Goal: Information Seeking & Learning: Find specific fact

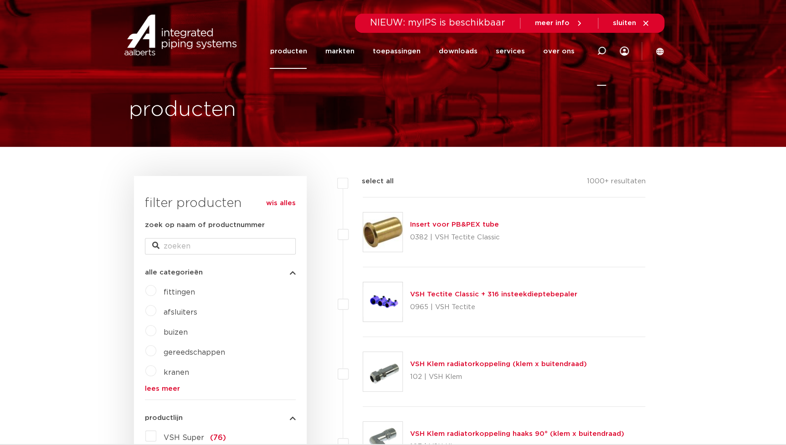
click at [601, 49] on icon at bounding box center [601, 50] width 9 height 9
paste input "123460556"
type input "123460556"
click button "Zoeken" at bounding box center [0, 0] width 0 height 0
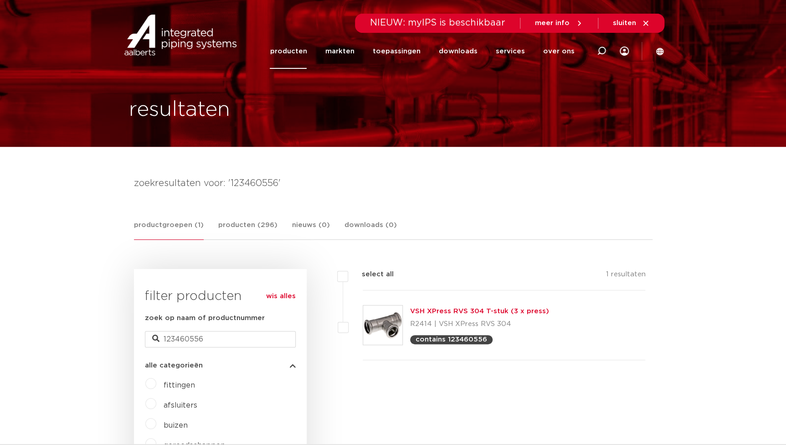
click at [483, 308] on link "VSH XPress RVS 304 T-stuk (3 x press)" at bounding box center [479, 311] width 139 height 7
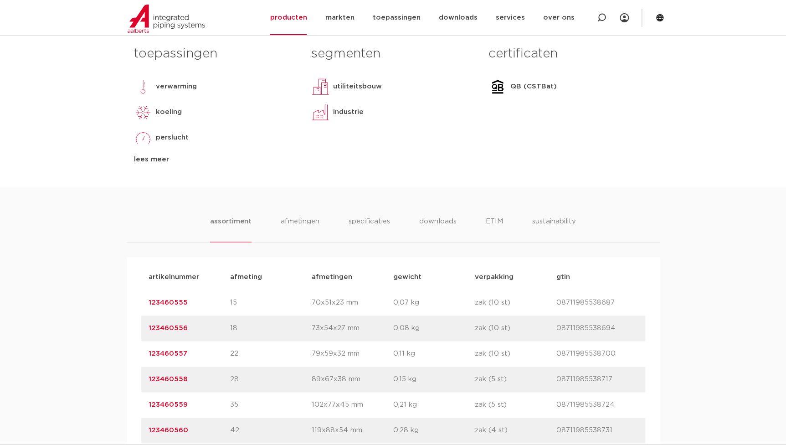
scroll to position [456, 0]
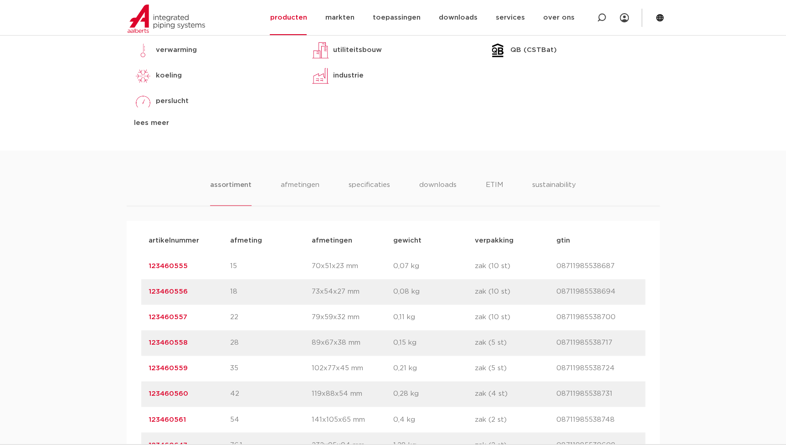
click at [178, 290] on link "123460556" at bounding box center [168, 291] width 39 height 7
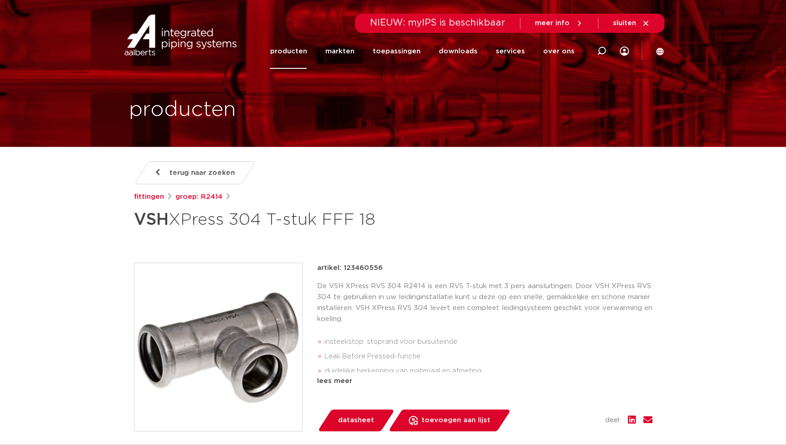
scroll to position [248, 0]
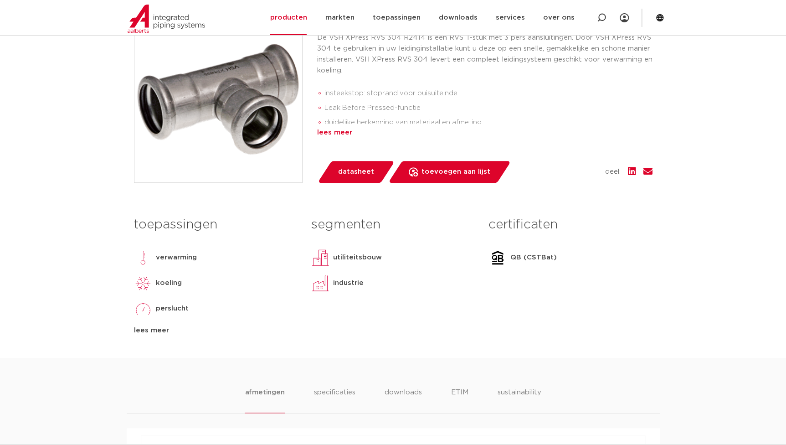
click at [325, 128] on div "lees meer" at bounding box center [484, 132] width 335 height 11
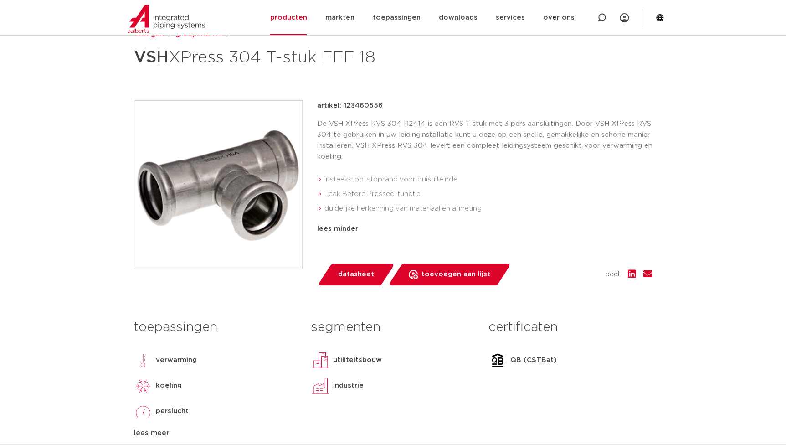
scroll to position [82, 0]
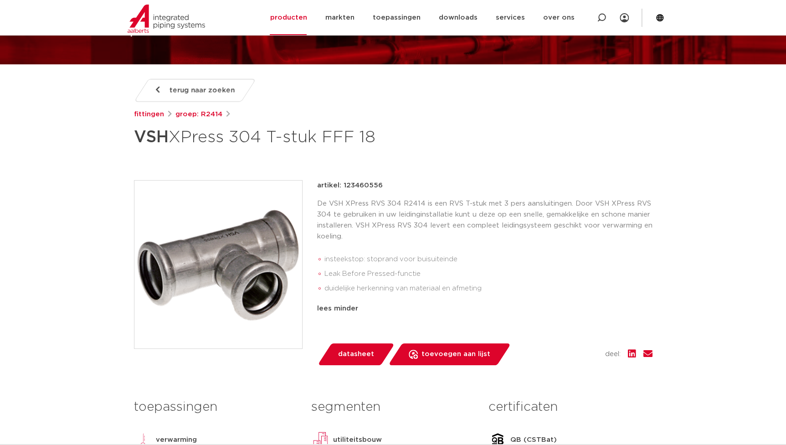
drag, startPoint x: 384, startPoint y: 187, endPoint x: 342, endPoint y: 185, distance: 42.0
click at [342, 185] on div "artikel: 123460556" at bounding box center [484, 185] width 335 height 11
copy p "123460556"
click at [208, 113] on link "groep: R2414" at bounding box center [198, 114] width 47 height 11
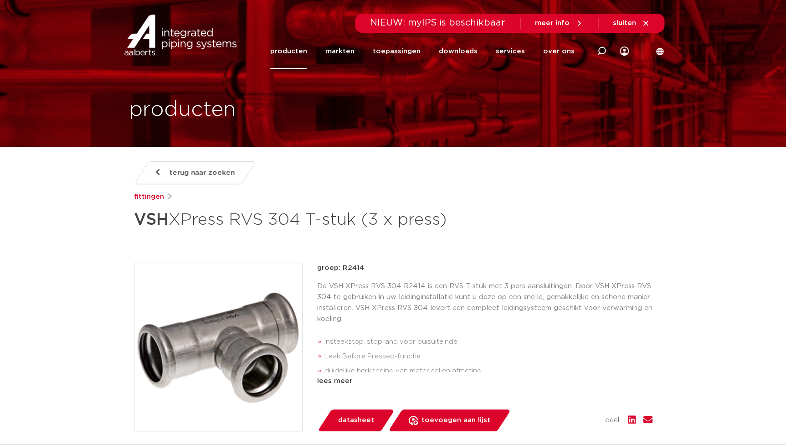
drag, startPoint x: 369, startPoint y: 267, endPoint x: 341, endPoint y: 270, distance: 27.6
click at [341, 270] on p "groep: R2414" at bounding box center [484, 267] width 335 height 11
copy p "R2414"
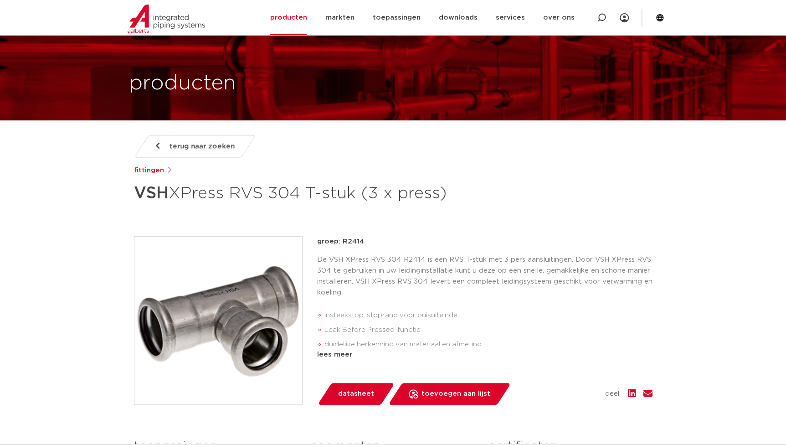
scroll to position [41, 0]
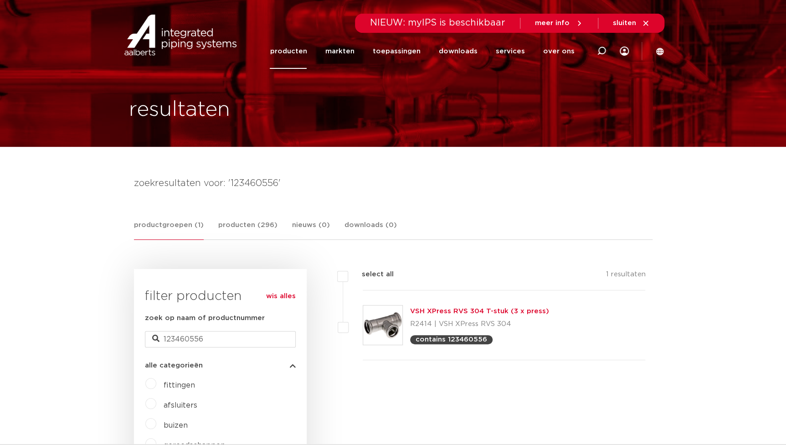
click at [307, 54] on link "producten" at bounding box center [288, 51] width 37 height 35
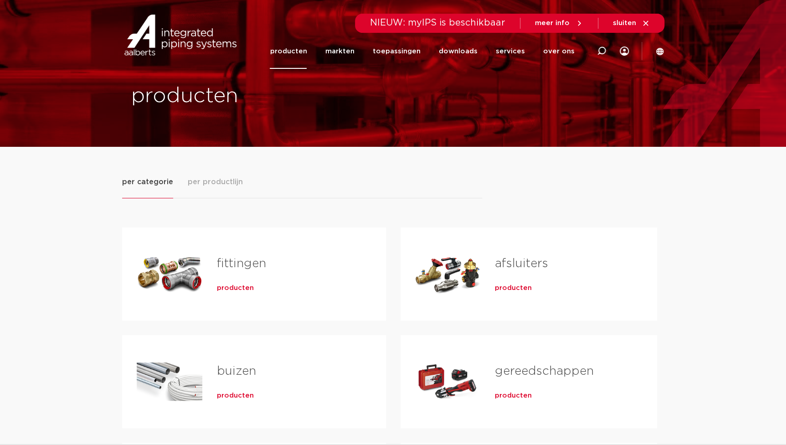
click at [265, 284] on div "producten" at bounding box center [287, 286] width 140 height 13
click at [227, 286] on span "producten" at bounding box center [235, 287] width 37 height 9
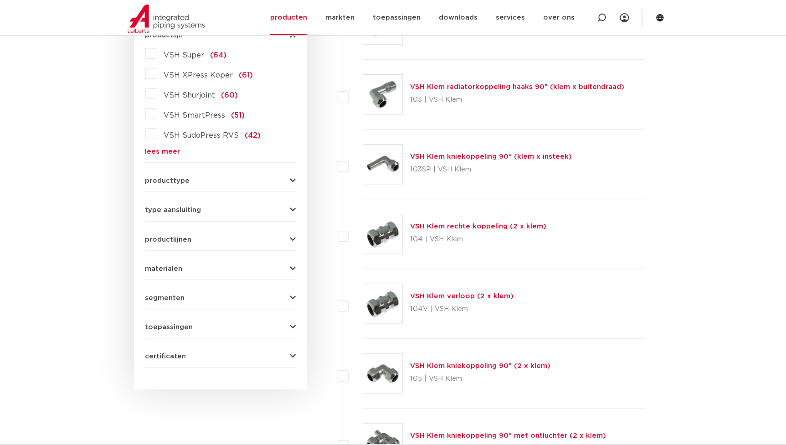
scroll to position [290, 0]
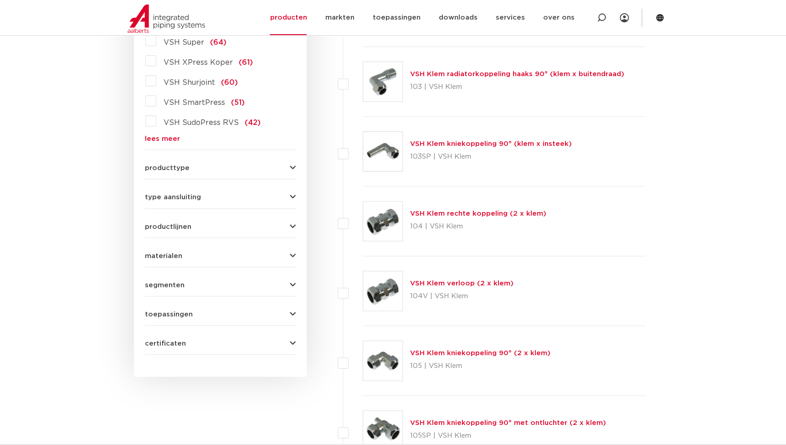
click at [157, 140] on link "lees meer" at bounding box center [220, 138] width 151 height 7
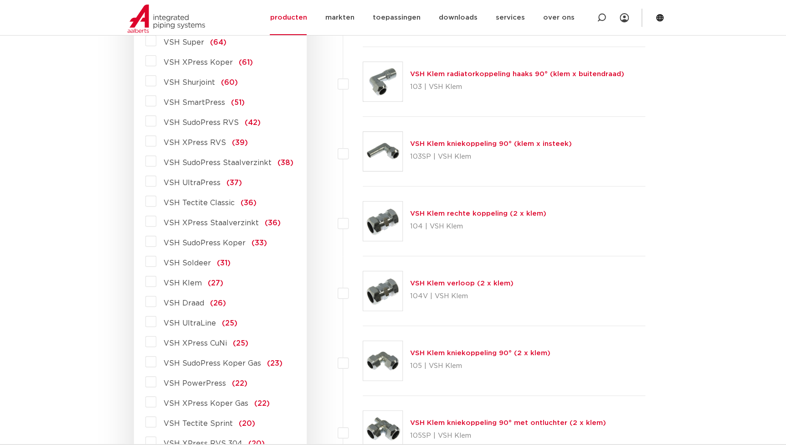
click at [180, 162] on span "VSH SudoPress Staalverzinkt" at bounding box center [218, 162] width 108 height 7
click at [0, 0] on input "VSH SudoPress Staalverzinkt (38)" at bounding box center [0, 0] width 0 height 0
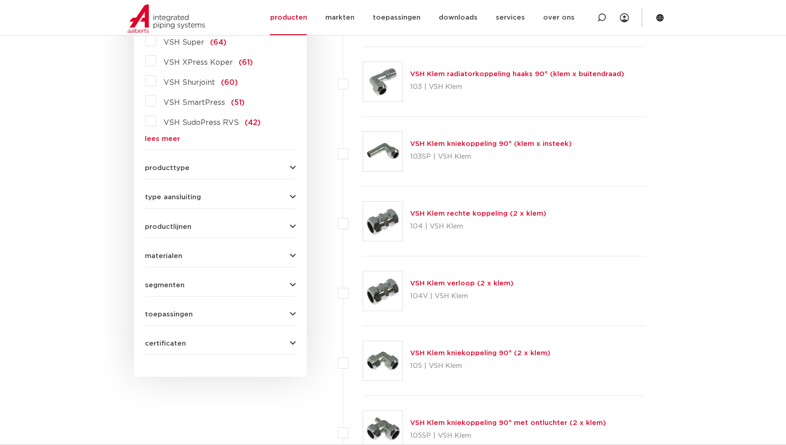
click at [173, 132] on div "VSH Super (64) VSH XPress Koper (61) VSH Shurjoint (60) VSH SmartPress (51) VSH…" at bounding box center [220, 87] width 151 height 109
click at [169, 140] on link "lees meer" at bounding box center [220, 138] width 151 height 7
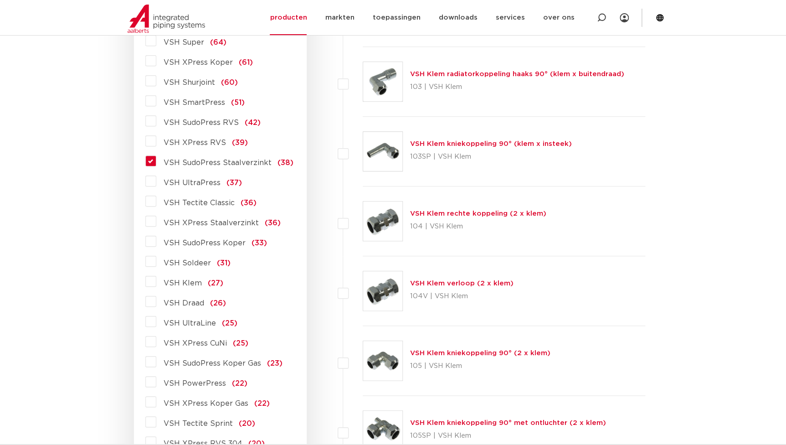
click at [156, 161] on label "VSH SudoPress Staalverzinkt (38)" at bounding box center [224, 161] width 137 height 15
click at [0, 0] on input "VSH SudoPress Staalverzinkt (38)" at bounding box center [0, 0] width 0 height 0
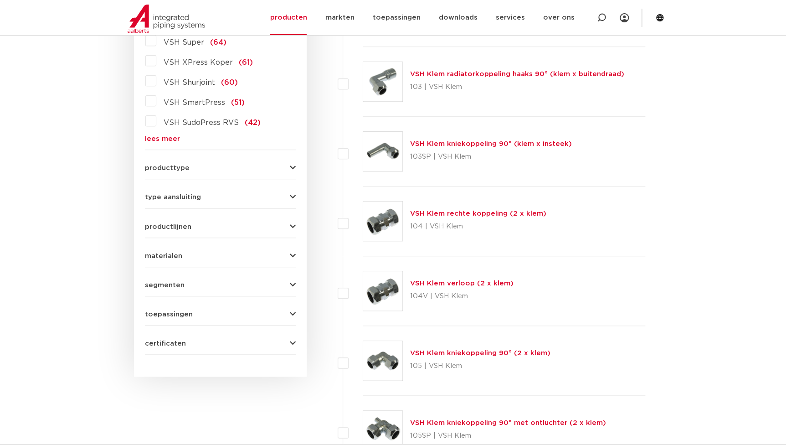
click at [162, 137] on link "lees meer" at bounding box center [220, 138] width 151 height 7
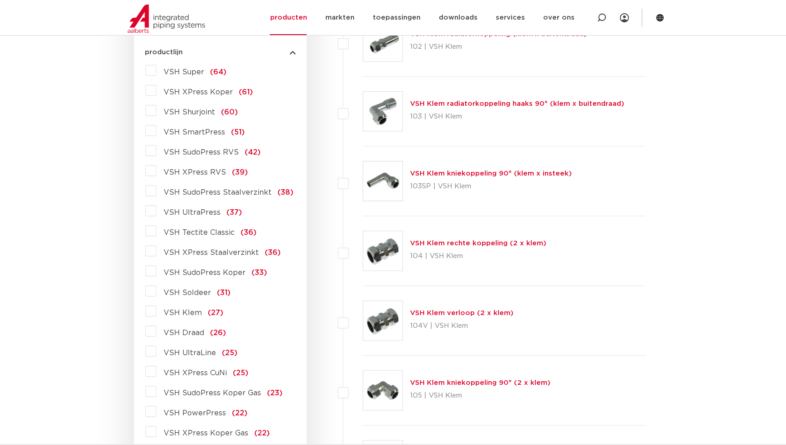
scroll to position [248, 0]
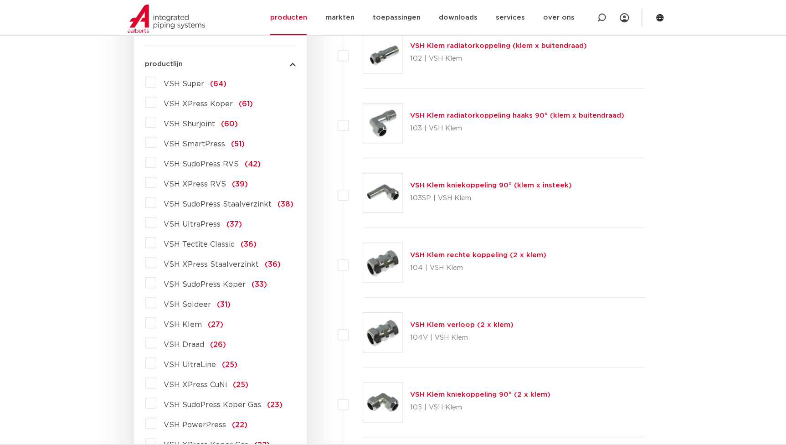
click at [194, 266] on span "VSH XPress Staalverzinkt" at bounding box center [211, 264] width 95 height 7
click at [0, 0] on input "VSH XPress Staalverzinkt (36)" at bounding box center [0, 0] width 0 height 0
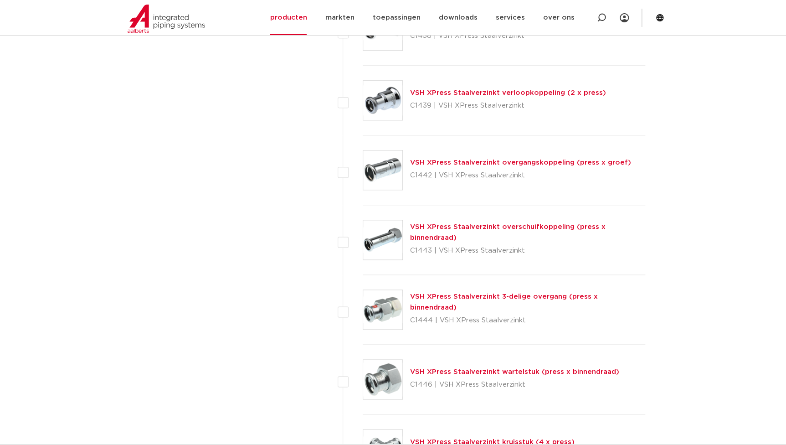
scroll to position [2154, 0]
click at [447, 301] on link "VSH XPress Staalverzinkt 3-delige overgang (press x binnendraad)" at bounding box center [504, 302] width 188 height 18
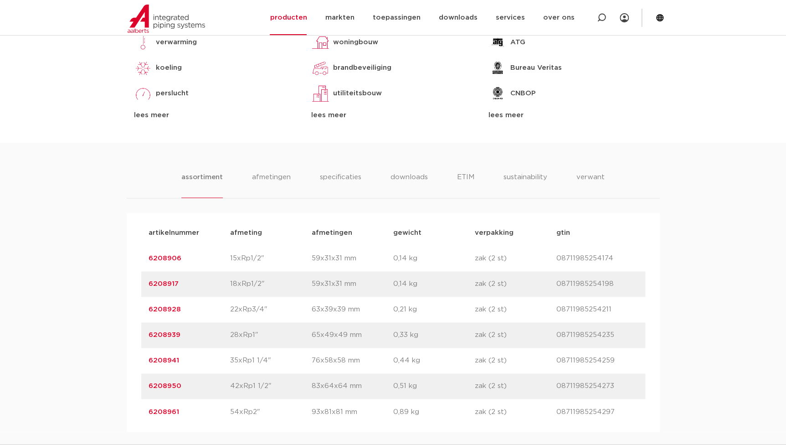
scroll to position [580, 0]
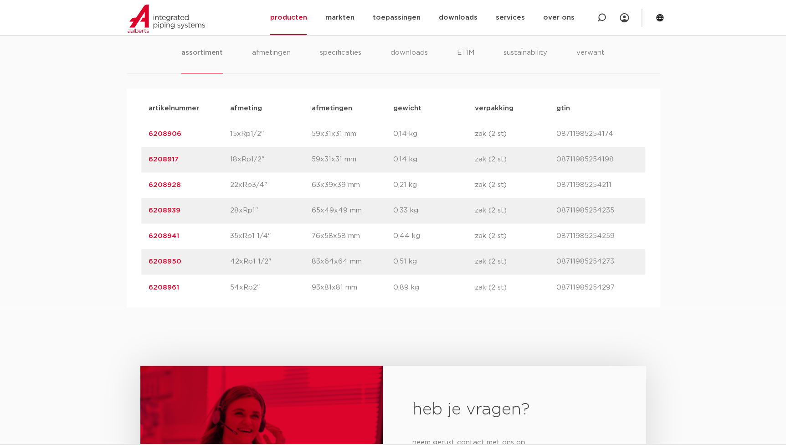
drag, startPoint x: 180, startPoint y: 212, endPoint x: 106, endPoint y: 212, distance: 73.8
click at [106, 212] on div "assortiment [GEOGRAPHIC_DATA] specificaties downloads ETIM sustainability verwa…" at bounding box center [393, 162] width 786 height 289
copy link "6208939"
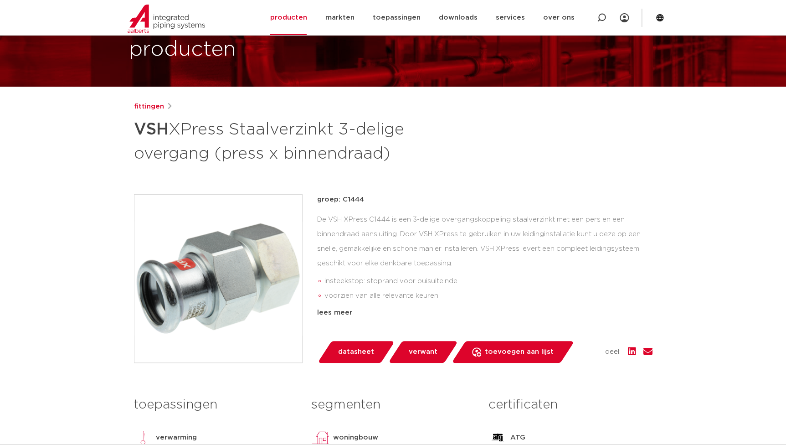
scroll to position [124, 0]
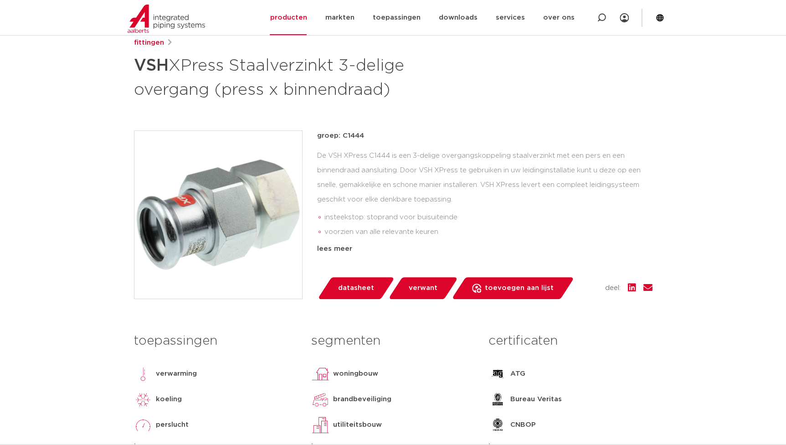
click at [257, 247] on img at bounding box center [218, 215] width 168 height 168
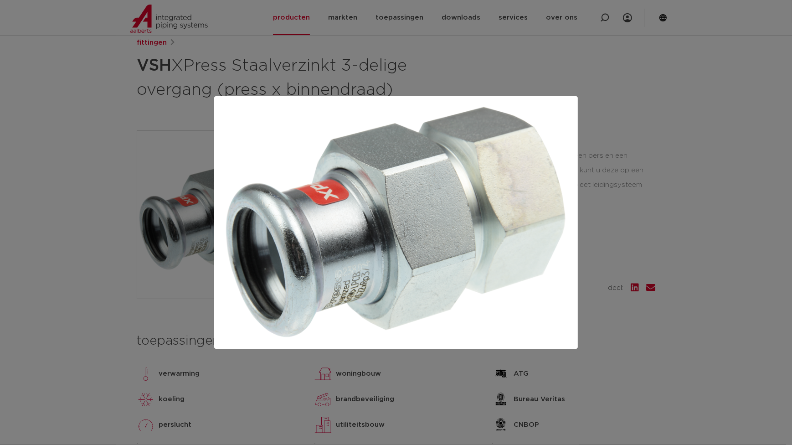
click at [155, 143] on div at bounding box center [396, 222] width 792 height 445
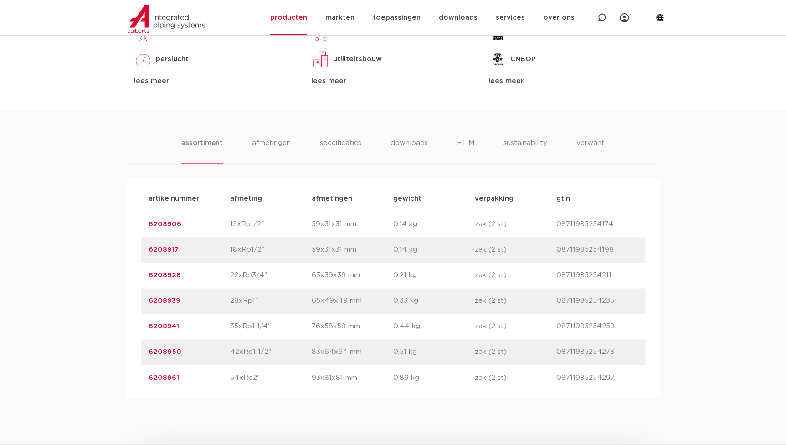
scroll to position [538, 0]
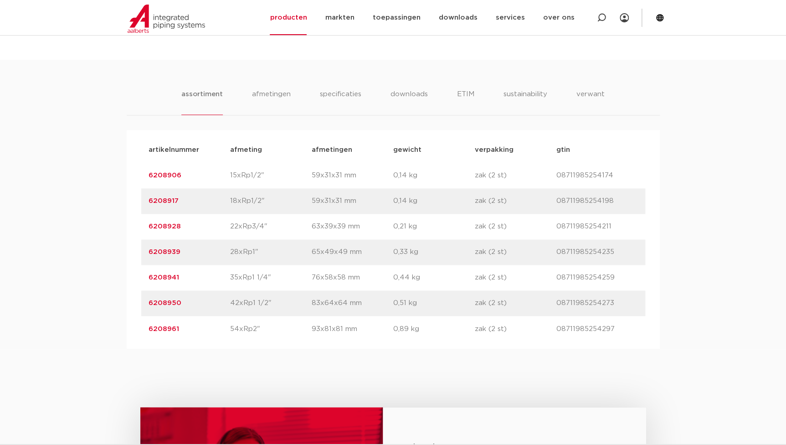
drag, startPoint x: 183, startPoint y: 300, endPoint x: 69, endPoint y: 301, distance: 114.4
click at [69, 301] on div "assortiment [GEOGRAPHIC_DATA] specificaties downloads ETIM sustainability verwa…" at bounding box center [393, 204] width 786 height 289
copy link "6208950"
drag, startPoint x: 180, startPoint y: 278, endPoint x: 112, endPoint y: 282, distance: 68.5
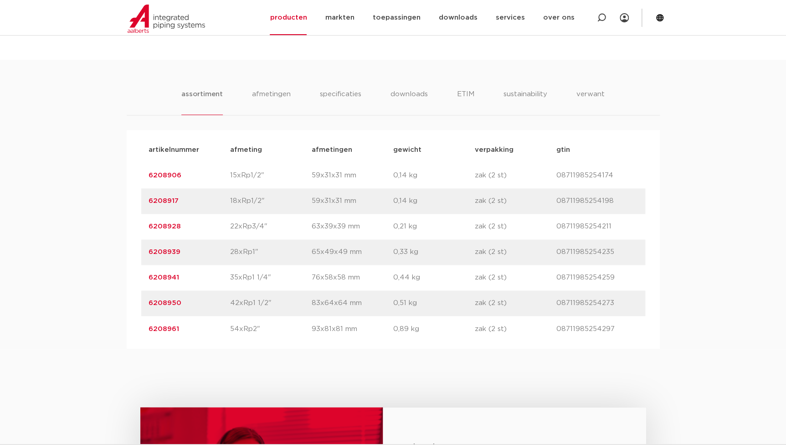
click at [112, 282] on div "assortiment [GEOGRAPHIC_DATA] specificaties downloads ETIM sustainability verwa…" at bounding box center [393, 204] width 786 height 289
copy link "6208941"
click at [199, 336] on div "artikelnummer 6208961 afmeting 54xRp2" [GEOGRAPHIC_DATA] 93x81x81 mm gewicht 0,…" at bounding box center [393, 329] width 504 height 26
click at [233, 326] on p "54xRp2"" at bounding box center [271, 328] width 82 height 11
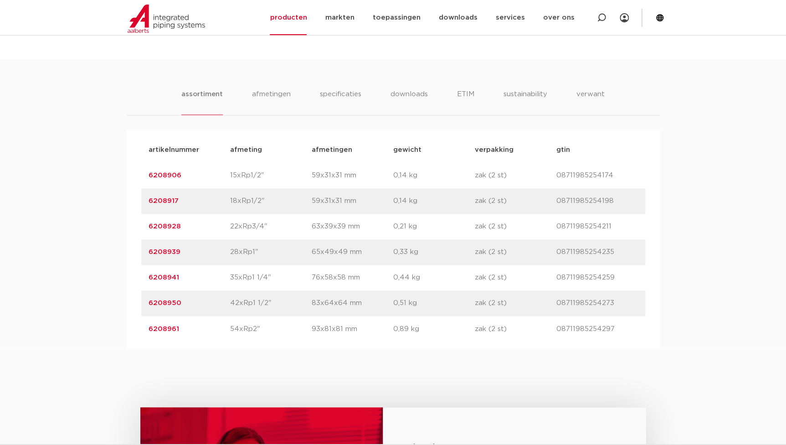
click at [172, 326] on link "6208961" at bounding box center [164, 328] width 31 height 7
drag, startPoint x: 182, startPoint y: 333, endPoint x: 102, endPoint y: 326, distance: 80.5
click at [102, 326] on div "assortiment afmetingen specificaties downloads ETIM sustainability verwant asso…" at bounding box center [393, 204] width 786 height 289
copy link "6208961"
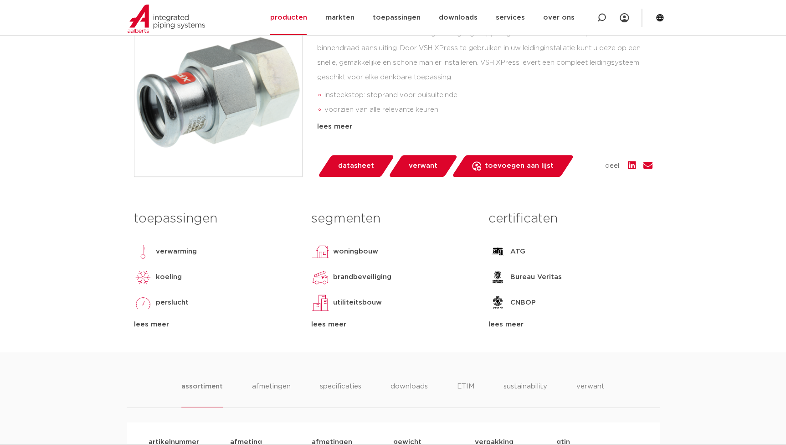
scroll to position [82, 0]
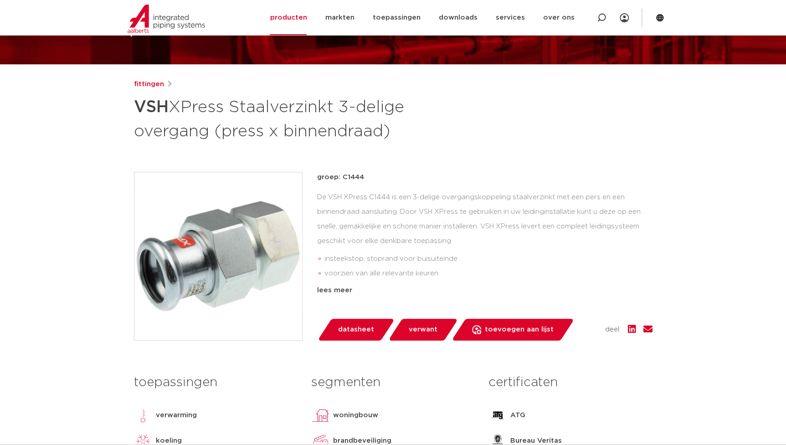
click at [306, 366] on div "fittingen VSH XPress Staalverzinkt 3-delige overgang (press x binnendraad) groe…" at bounding box center [393, 297] width 533 height 437
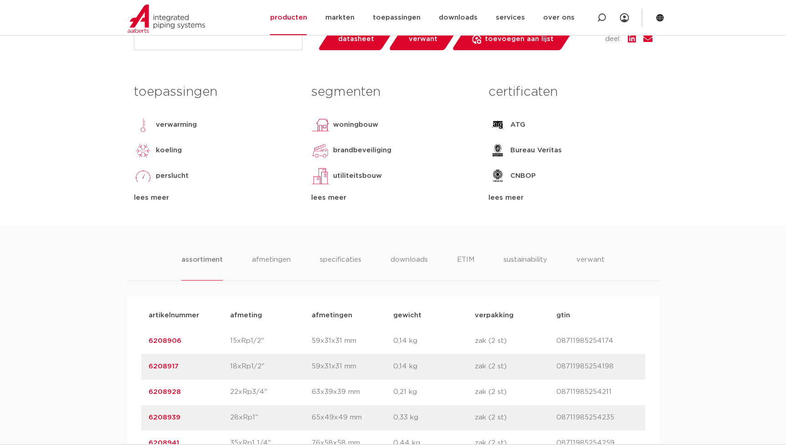
scroll to position [456, 0]
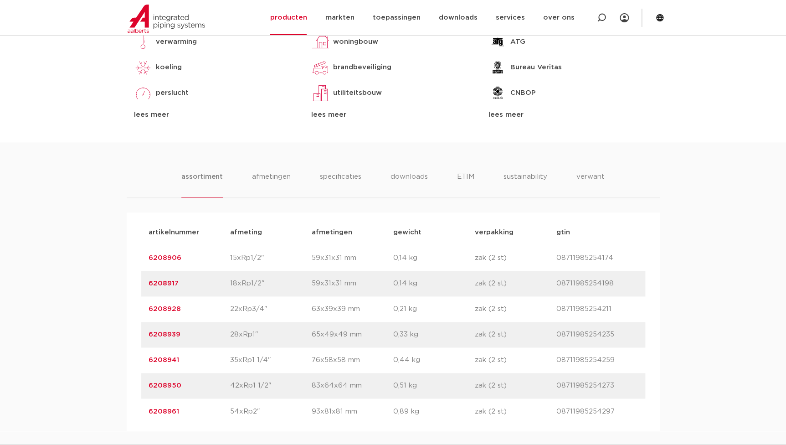
click at [171, 412] on link "6208961" at bounding box center [164, 410] width 31 height 7
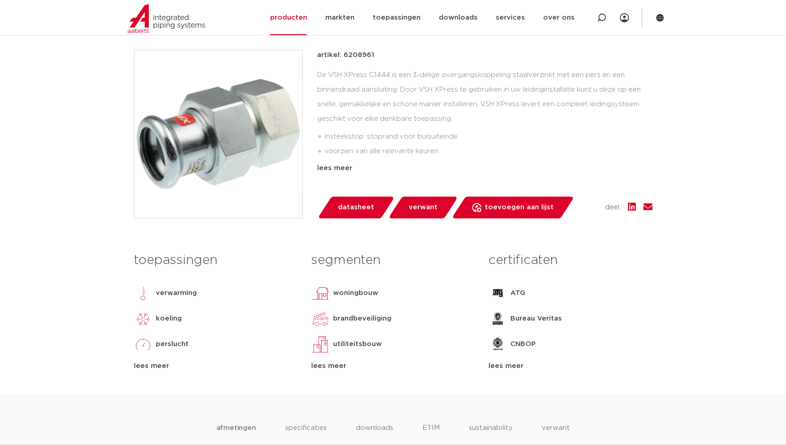
scroll to position [124, 0]
